Goal: Task Accomplishment & Management: Manage account settings

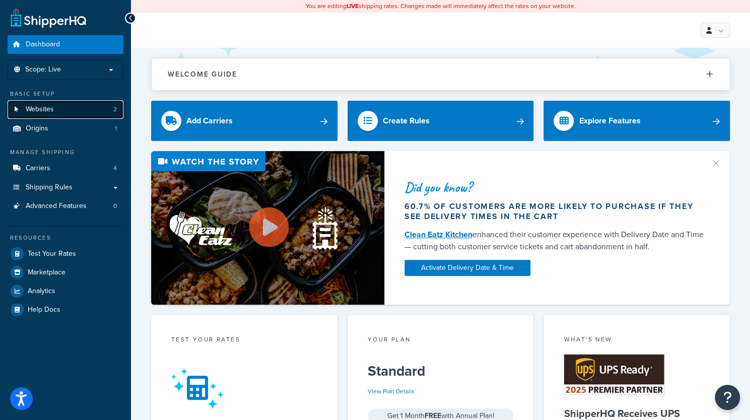
click at [85, 110] on link "Websites 2" at bounding box center [66, 109] width 116 height 19
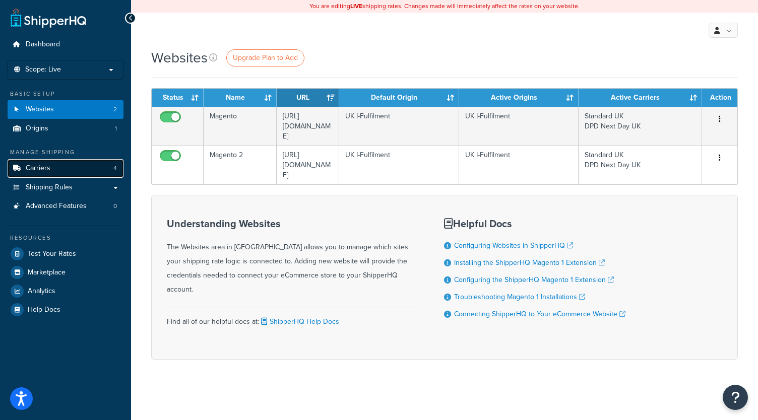
click at [50, 173] on link "Carriers 4" at bounding box center [66, 168] width 116 height 19
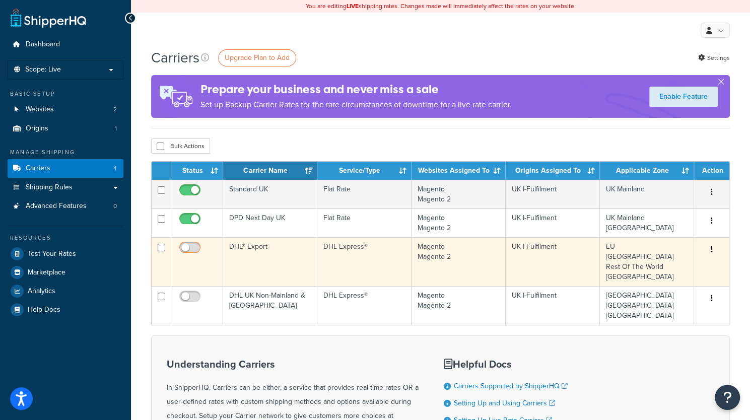
click at [195, 247] on input "checkbox" at bounding box center [191, 250] width 28 height 13
checkbox input "true"
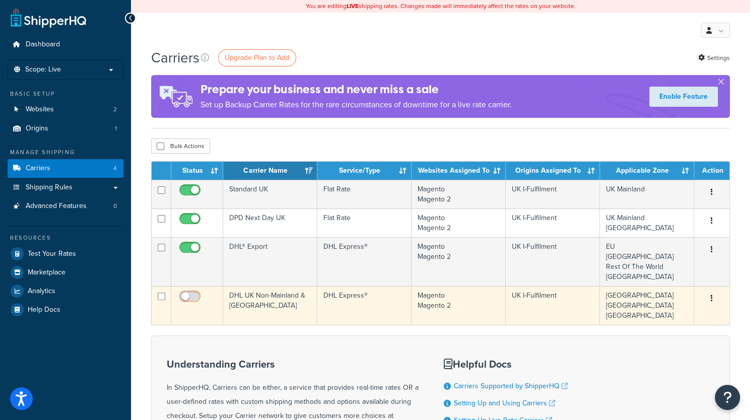
click at [197, 294] on input "checkbox" at bounding box center [191, 299] width 28 height 13
checkbox input "true"
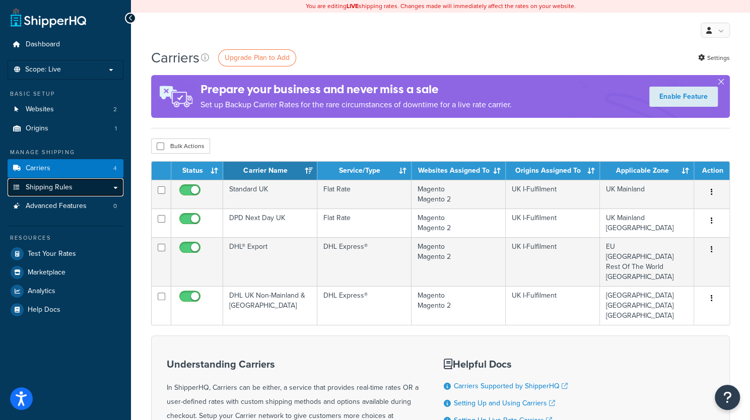
click at [115, 189] on link "Shipping Rules" at bounding box center [66, 187] width 116 height 19
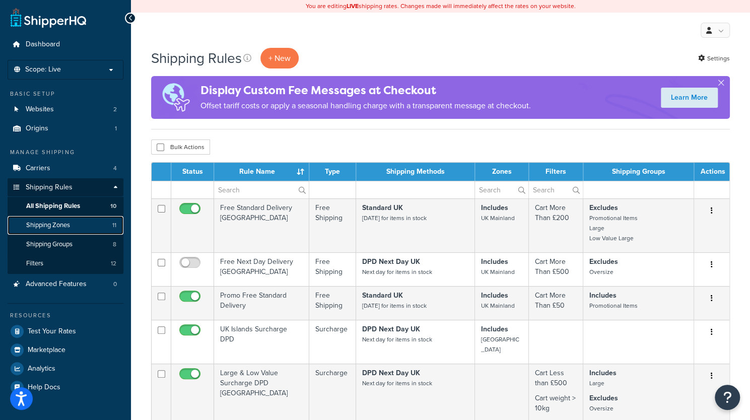
click at [70, 225] on span "Shipping Zones" at bounding box center [48, 225] width 44 height 9
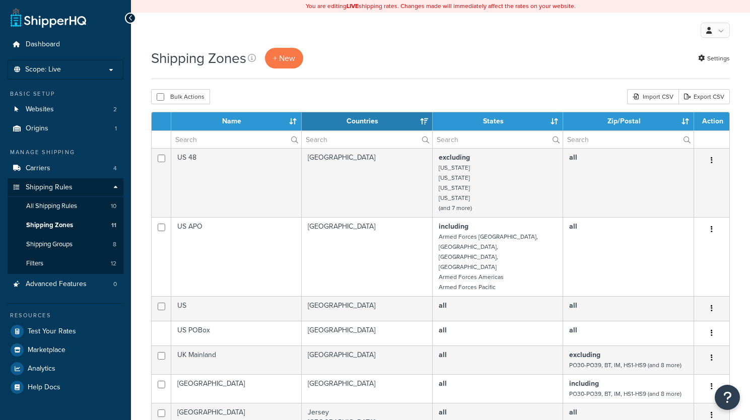
select select "15"
